Goal: Navigation & Orientation: Find specific page/section

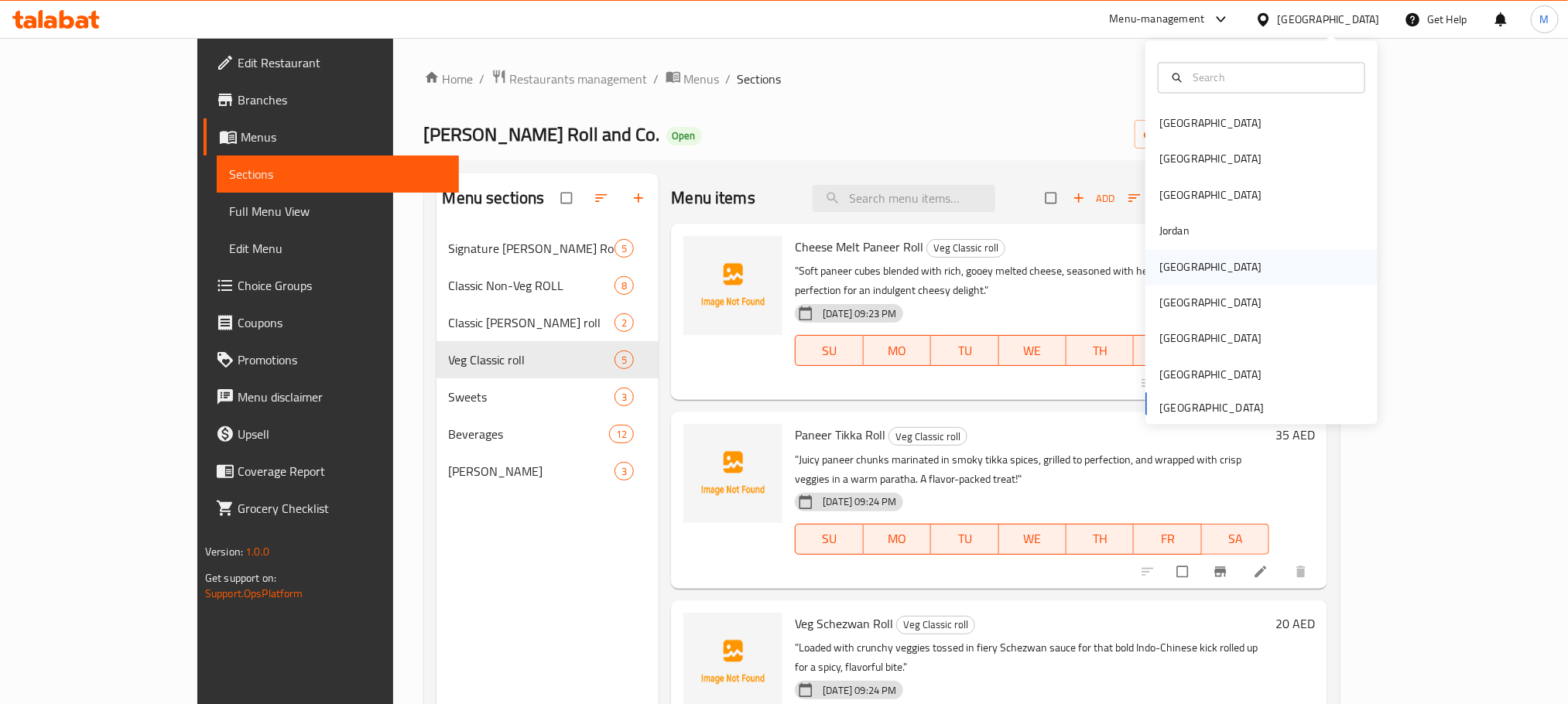
click at [1171, 263] on div "[GEOGRAPHIC_DATA]" at bounding box center [1210, 267] width 102 height 17
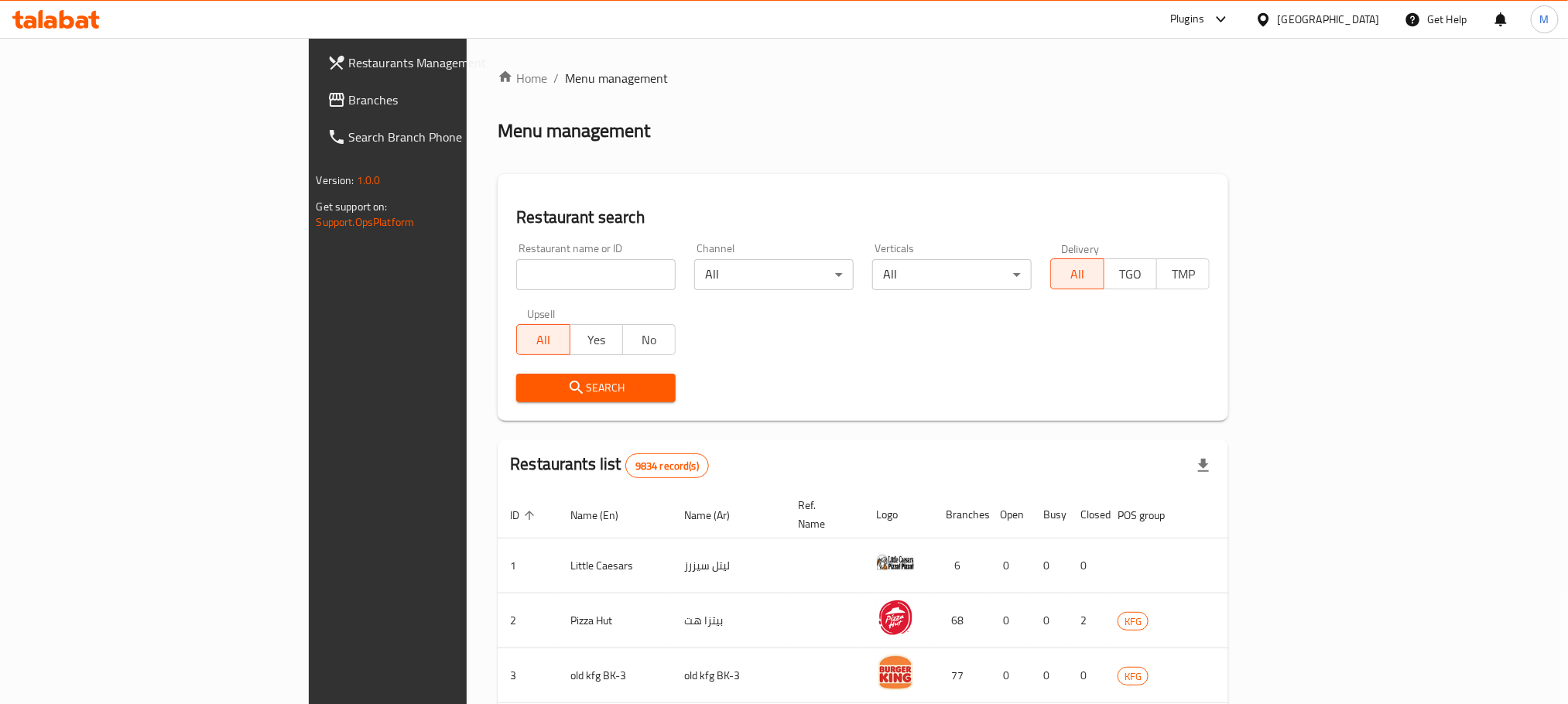
click at [349, 94] on span "Branches" at bounding box center [453, 100] width 209 height 18
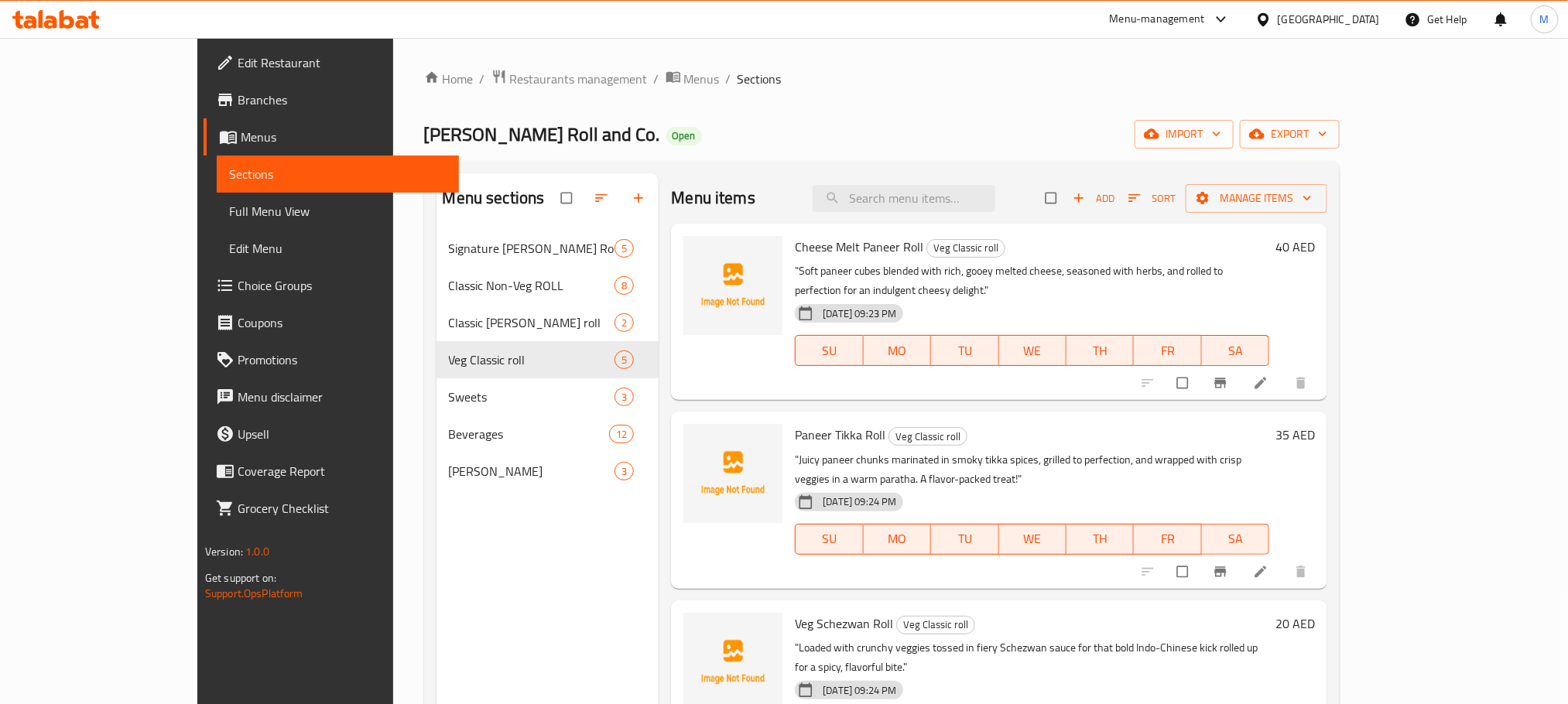
click at [59, 18] on icon at bounding box center [56, 19] width 87 height 18
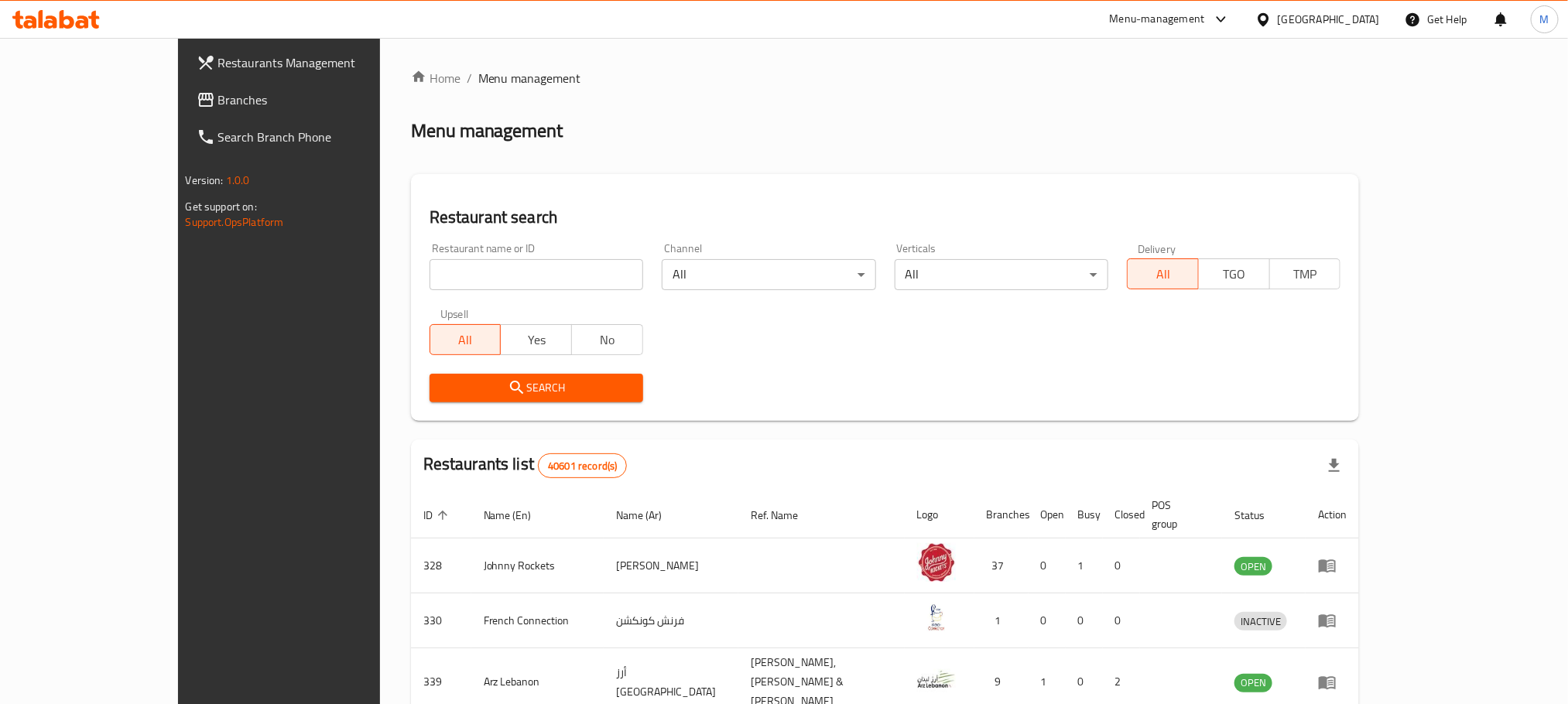
click at [184, 82] on link "Branches" at bounding box center [311, 100] width 255 height 37
